Goal: Information Seeking & Learning: Check status

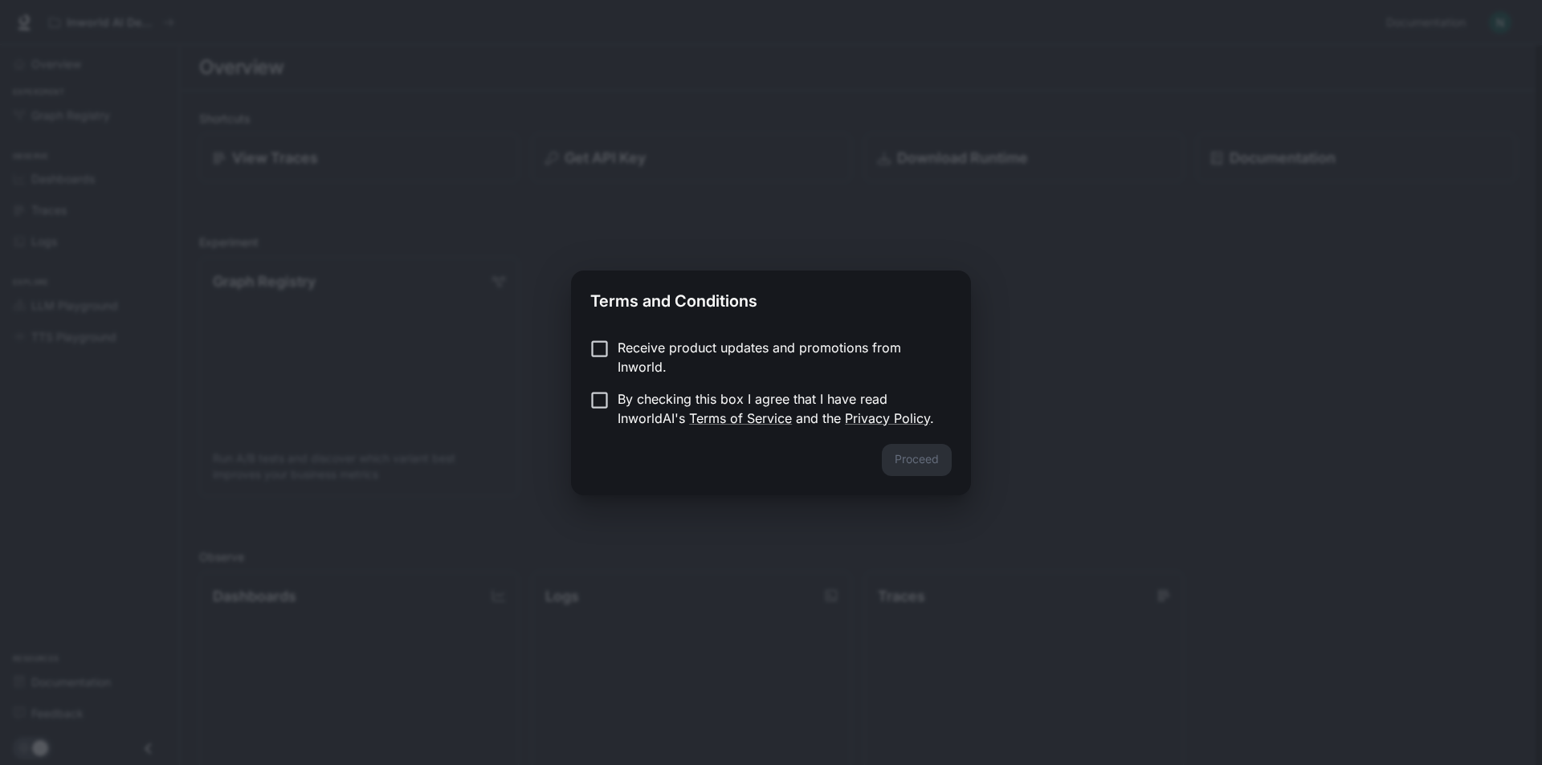
click at [659, 361] on p "Receive product updates and promotions from Inworld." at bounding box center [777, 357] width 321 height 39
click at [664, 395] on p "By checking this box I agree that I have read InworldAI's Terms of Service and …" at bounding box center [777, 408] width 321 height 39
click at [898, 456] on button "Proceed" at bounding box center [917, 460] width 70 height 32
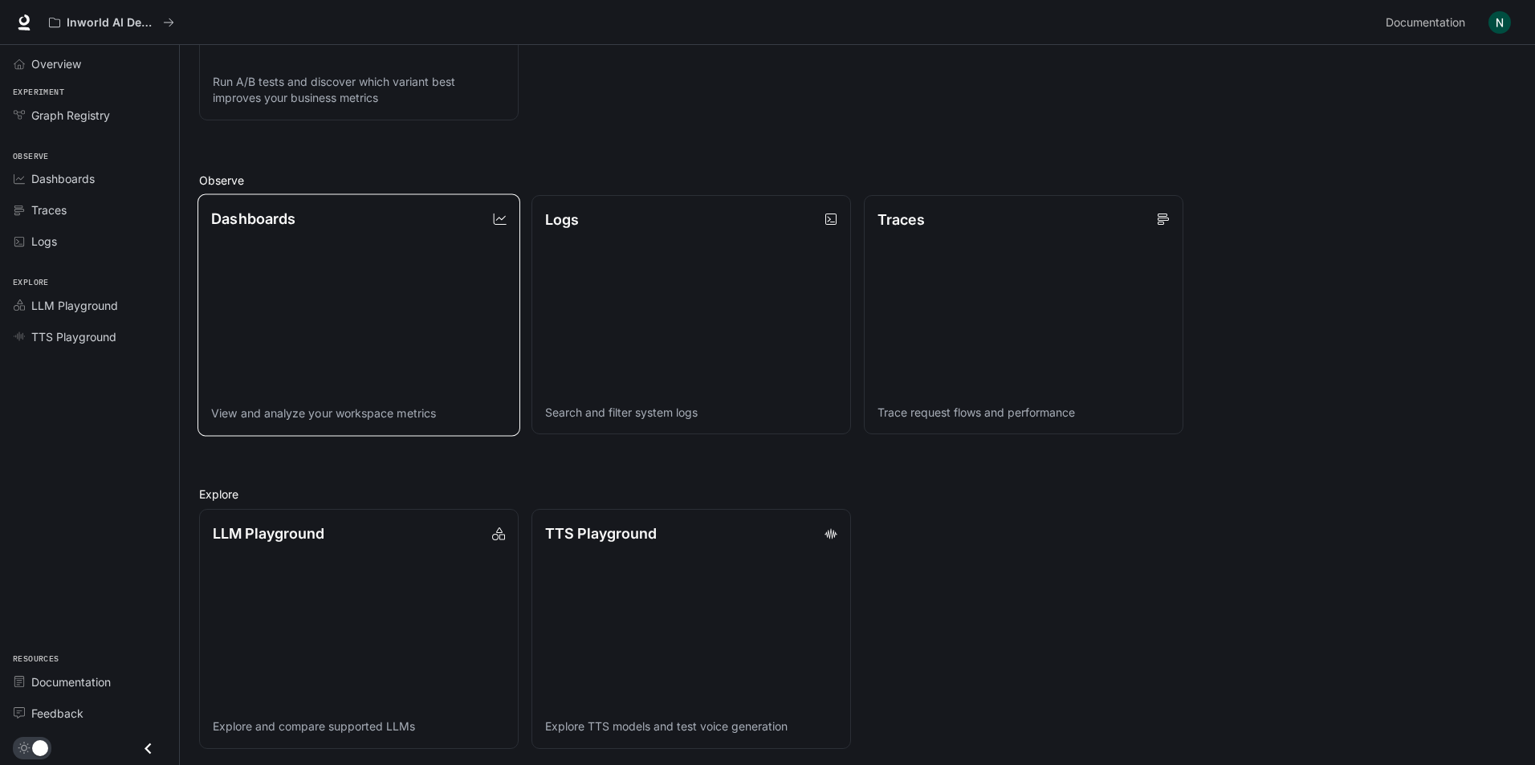
scroll to position [380, 0]
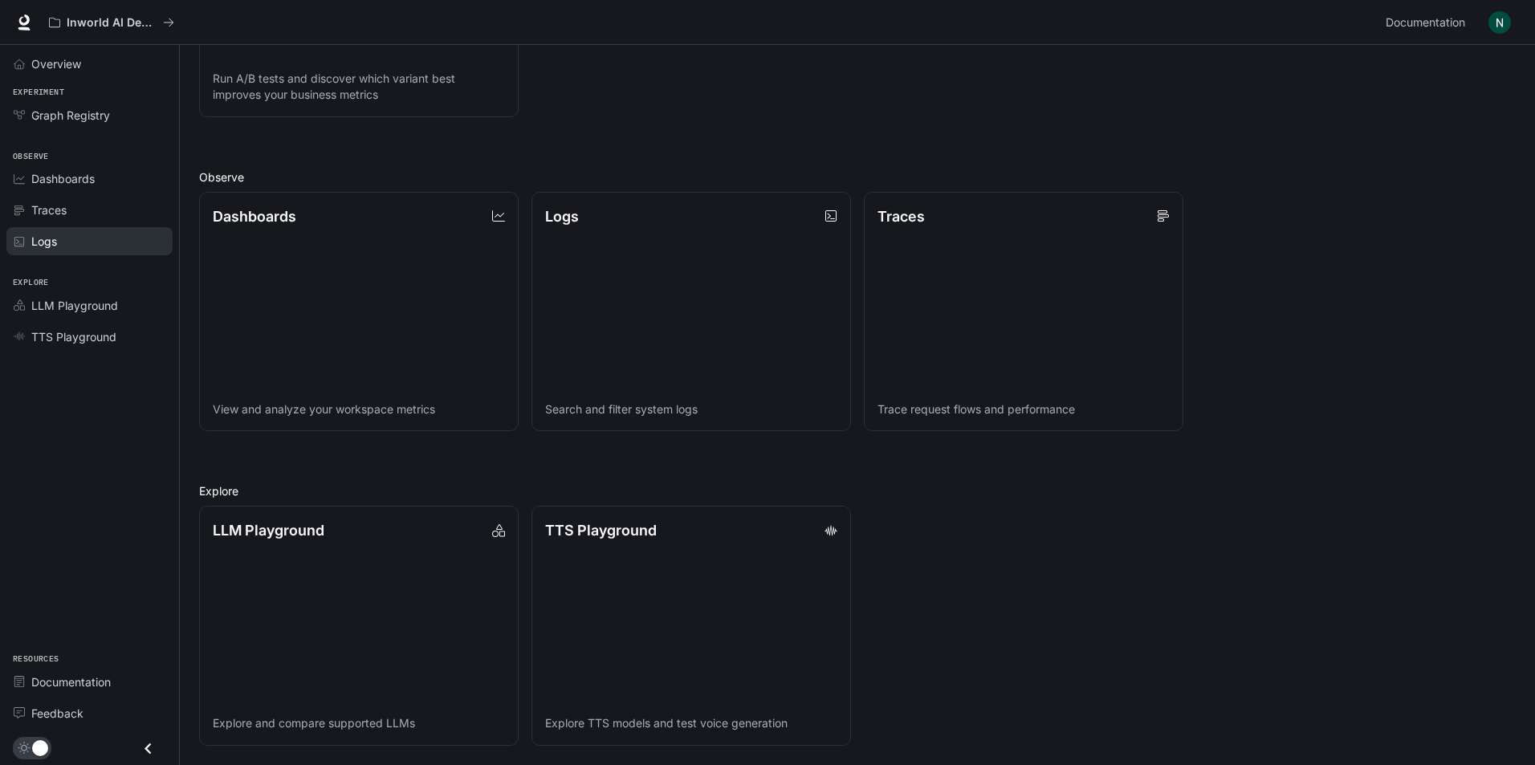
click at [108, 238] on div "Logs" at bounding box center [98, 241] width 134 height 17
